Goal: Task Accomplishment & Management: Use online tool/utility

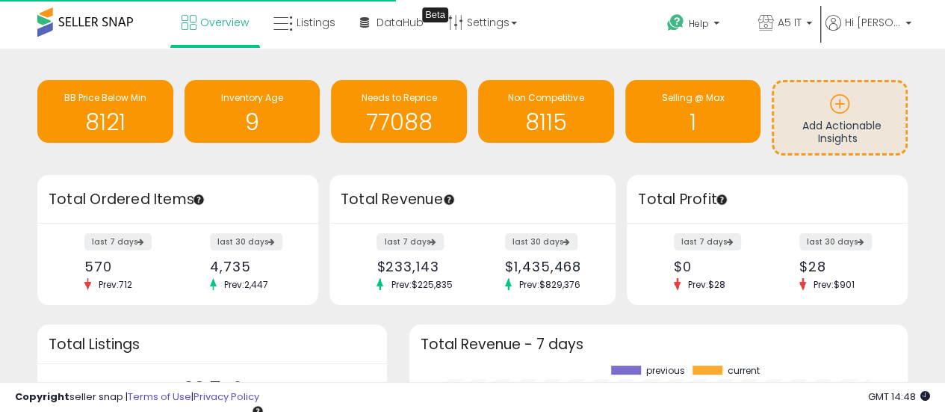
scroll to position [208, 469]
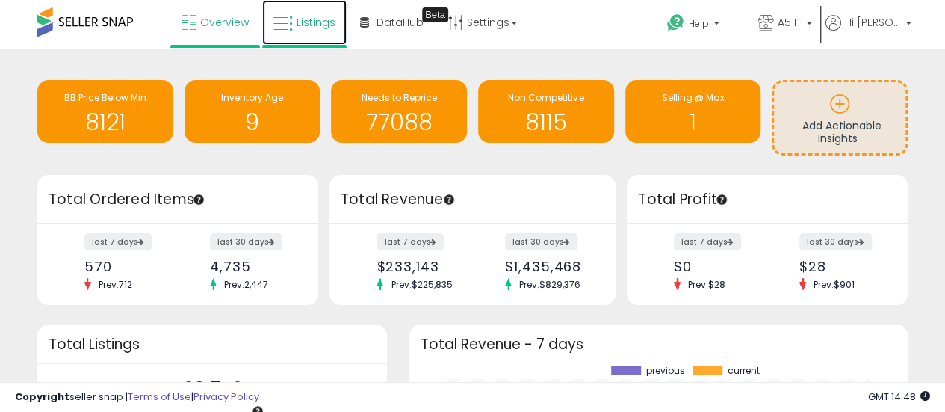
click at [305, 30] on link "Listings" at bounding box center [304, 22] width 84 height 45
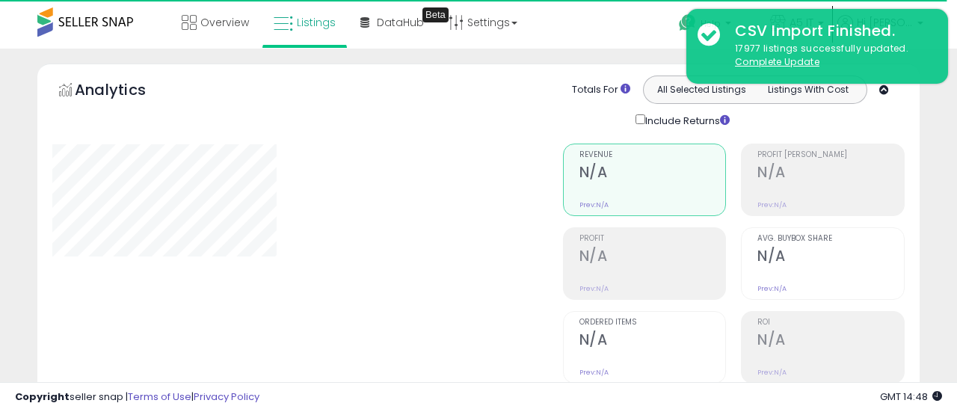
type input "*******"
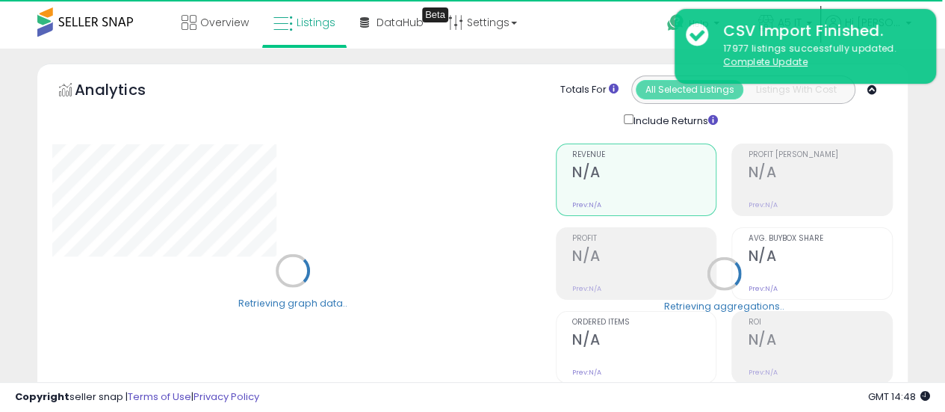
scroll to position [374, 0]
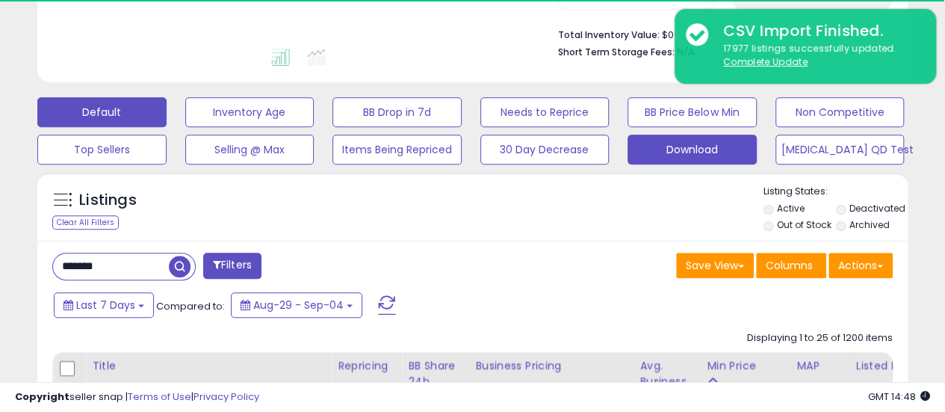
click at [728, 154] on button "Download" at bounding box center [692, 150] width 129 height 30
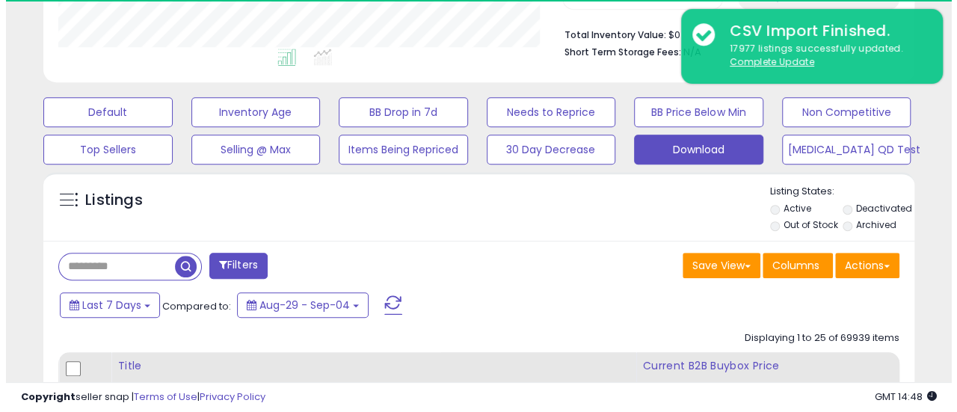
scroll to position [306, 504]
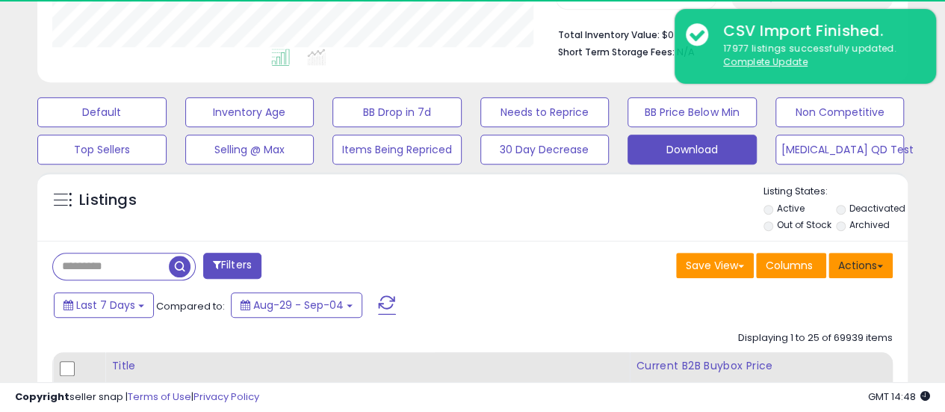
click at [847, 268] on button "Actions" at bounding box center [861, 265] width 64 height 25
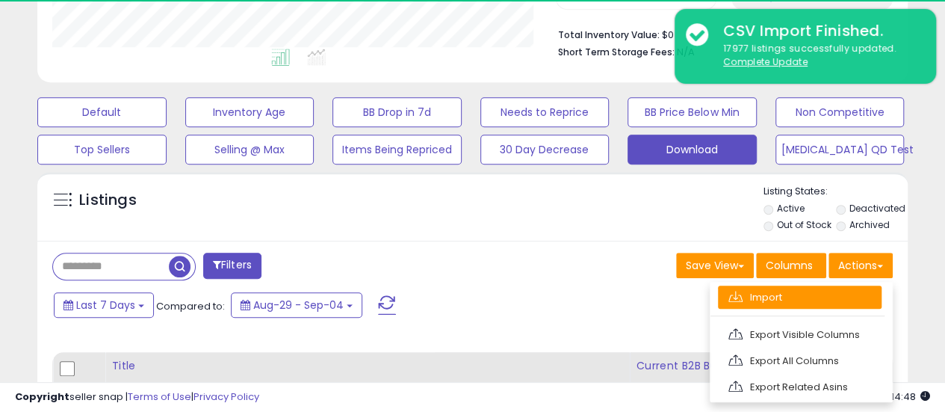
click at [801, 297] on link "Import" at bounding box center [800, 297] width 164 height 23
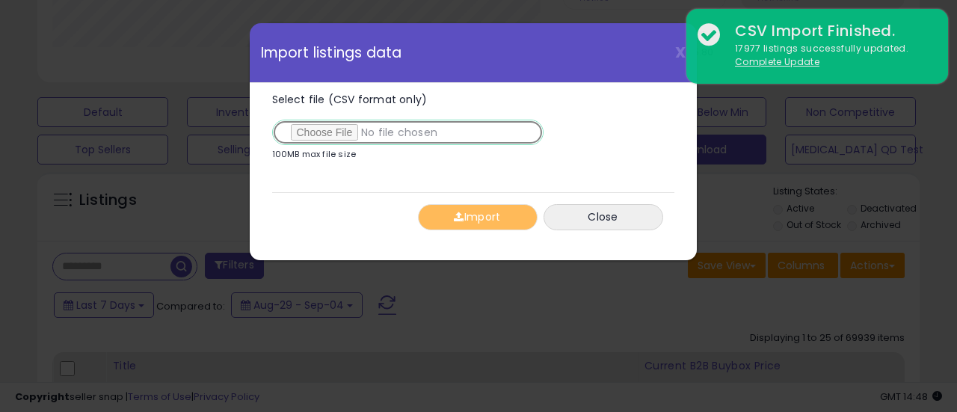
click at [303, 141] on input "Select file (CSV format only)" at bounding box center [407, 132] width 271 height 25
type input "**********"
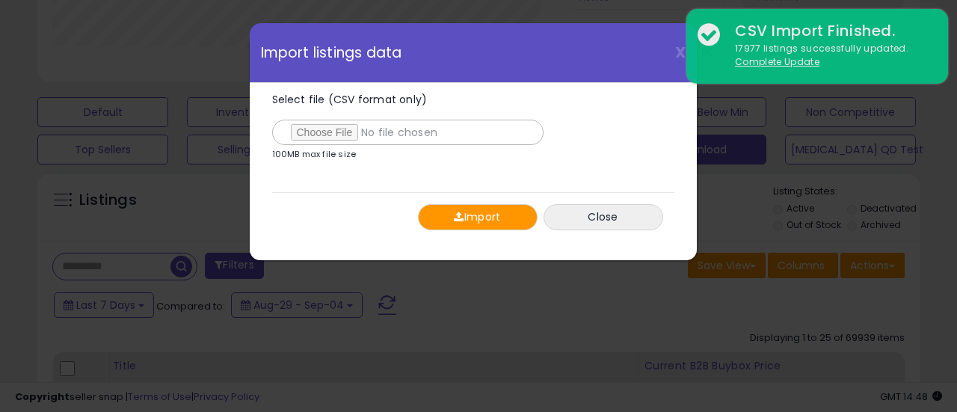
click at [459, 241] on div "Select file (CSV format only) 100MB max file size 0% Import Close" at bounding box center [473, 171] width 425 height 177
click at [469, 226] on button "Import" at bounding box center [478, 217] width 120 height 26
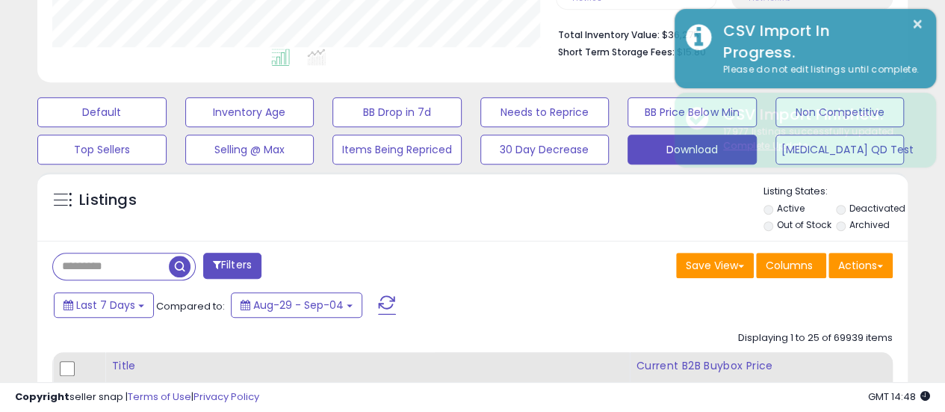
scroll to position [747092, 746895]
